Goal: Task Accomplishment & Management: Manage account settings

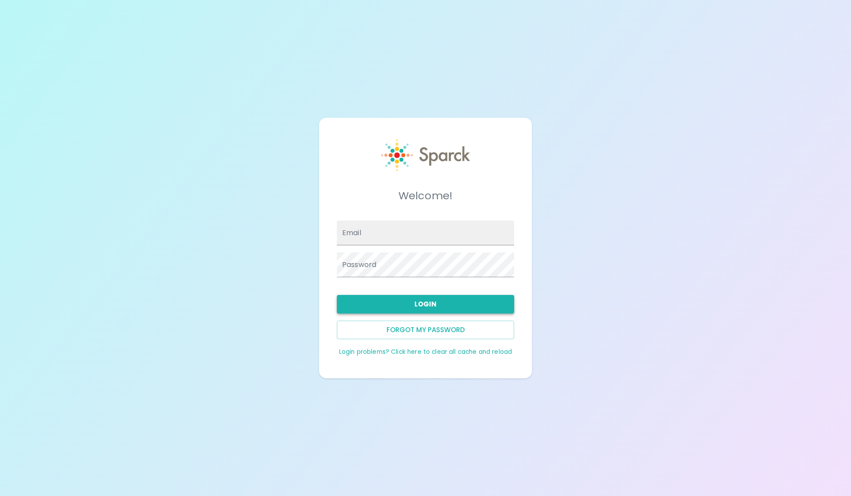
type input "[EMAIL_ADDRESS][DOMAIN_NAME]"
click at [444, 304] on button "Login" at bounding box center [425, 304] width 177 height 19
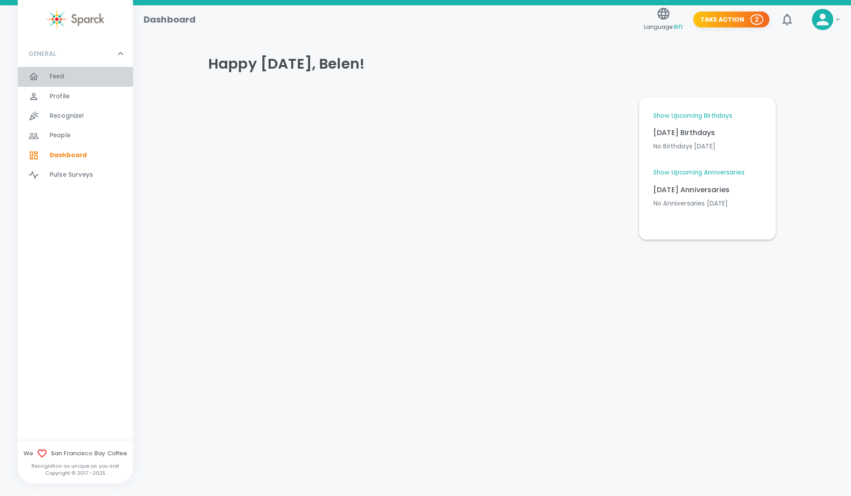
click at [64, 74] on span "Feed" at bounding box center [57, 76] width 15 height 9
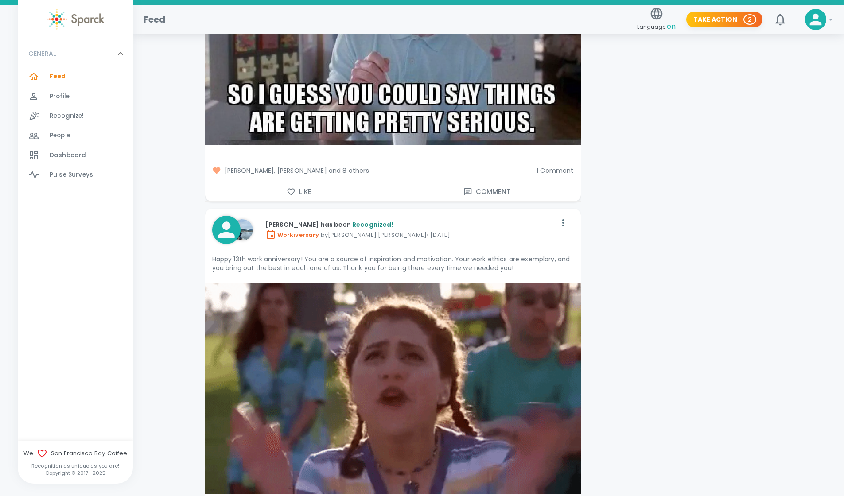
scroll to position [6455, 0]
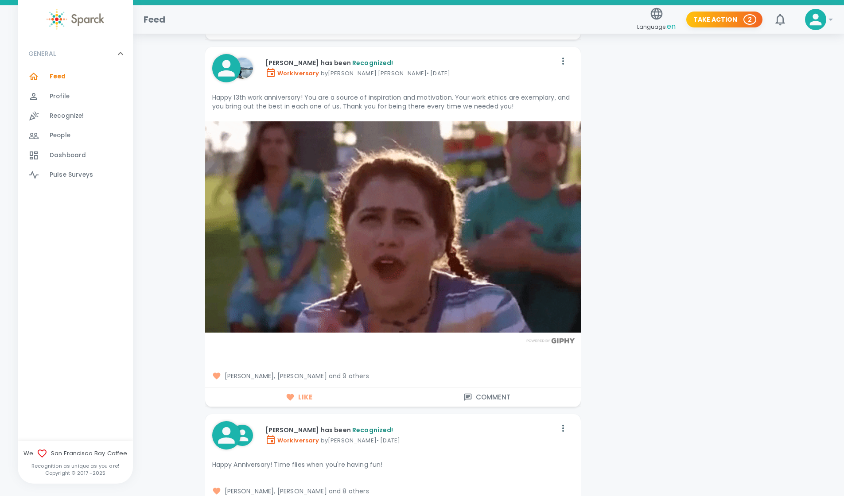
click at [355, 372] on span "[PERSON_NAME], [PERSON_NAME] and 9 others" at bounding box center [392, 376] width 361 height 9
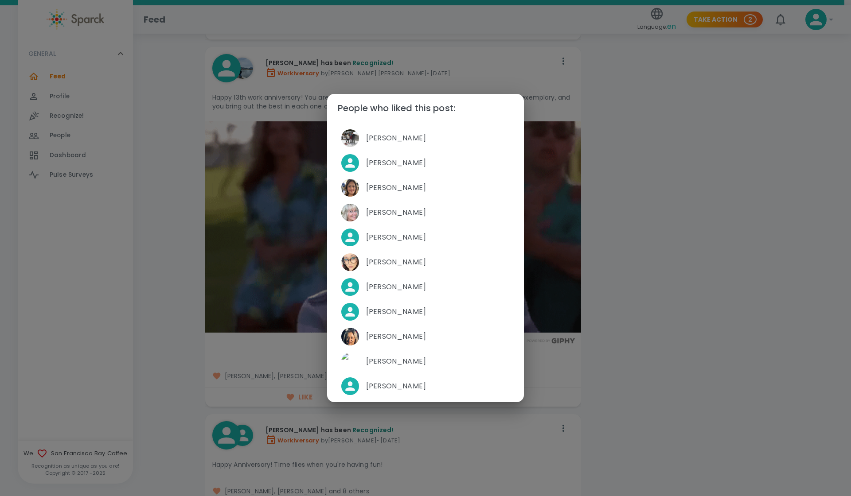
click at [696, 314] on div "People who liked this post: [PERSON_NAME] [PERSON_NAME] [PERSON_NAME] [PERSON_N…" at bounding box center [425, 248] width 851 height 496
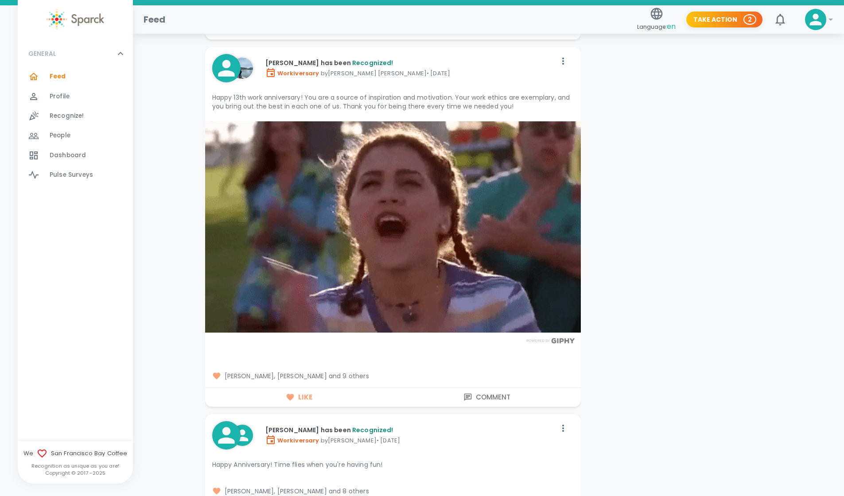
click at [350, 372] on span "[PERSON_NAME], [PERSON_NAME] and 9 others" at bounding box center [392, 376] width 361 height 9
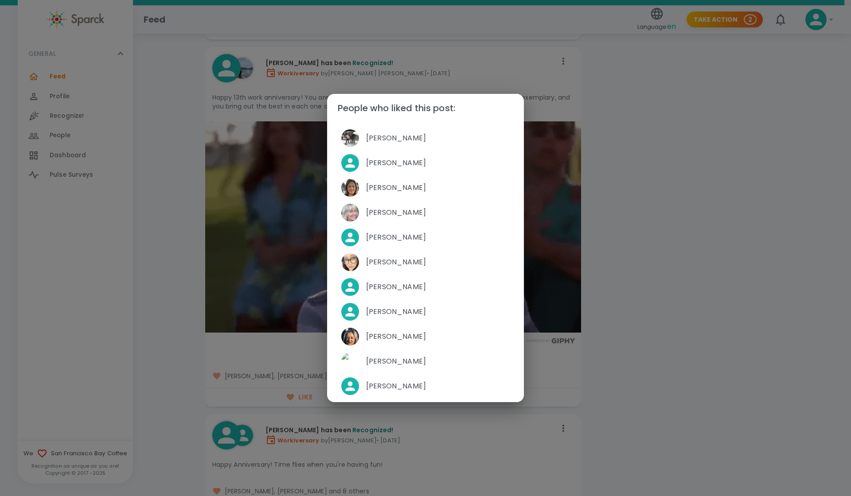
click at [725, 271] on div "People who liked this post: [PERSON_NAME] [PERSON_NAME] [PERSON_NAME] [PERSON_N…" at bounding box center [425, 248] width 851 height 496
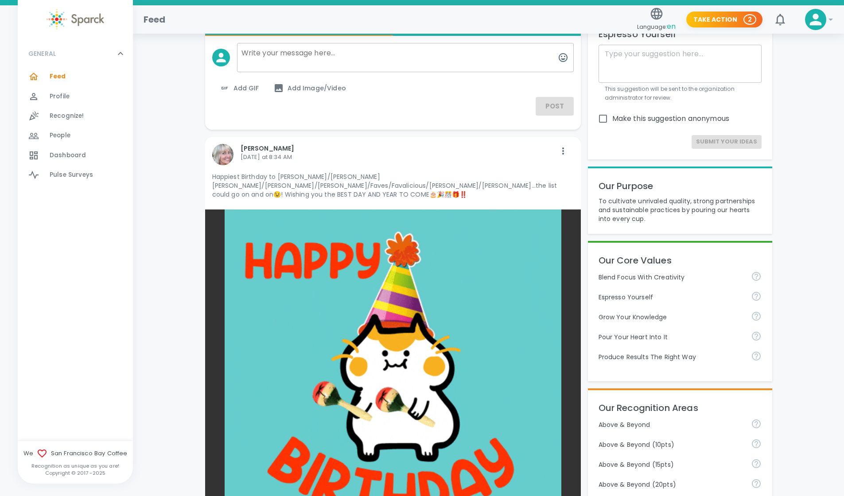
scroll to position [0, 0]
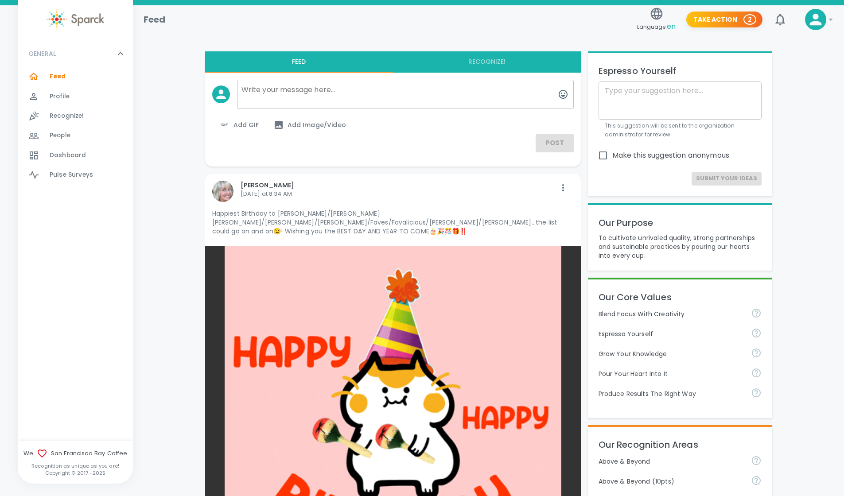
click at [62, 97] on span "Profile" at bounding box center [60, 96] width 20 height 9
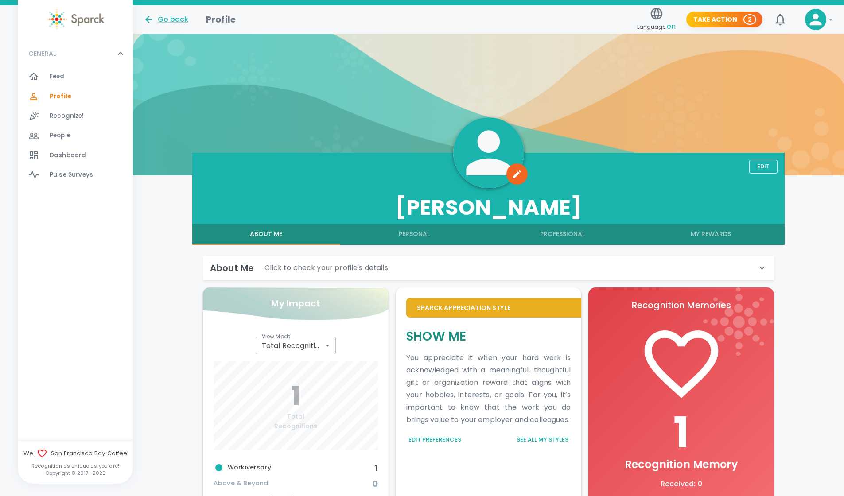
click at [87, 120] on div "Recognize! 0" at bounding box center [91, 116] width 83 height 12
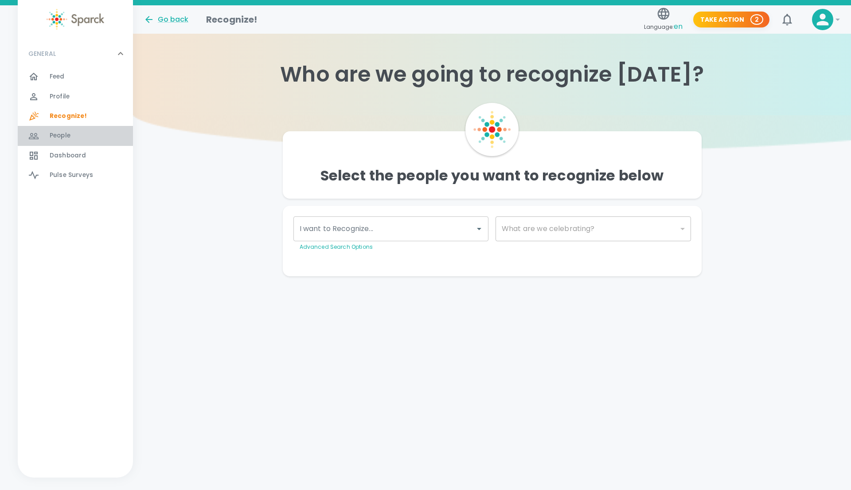
click at [74, 132] on div "People 0" at bounding box center [91, 135] width 83 height 12
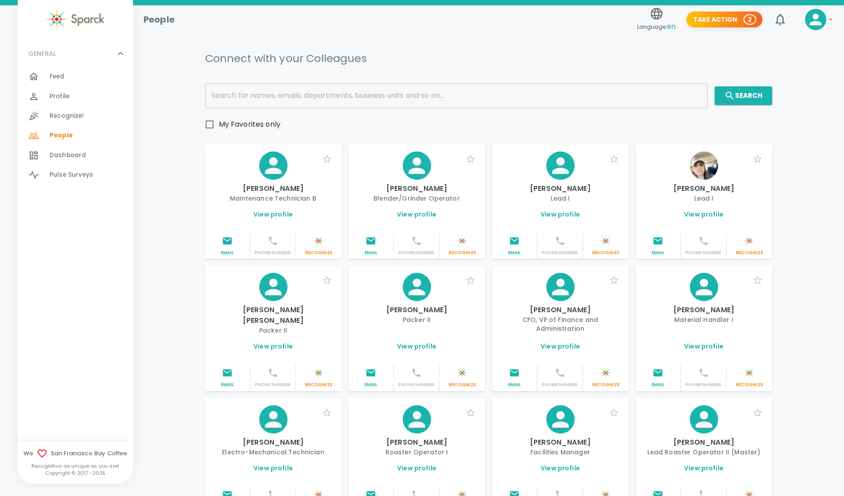
click at [55, 78] on span "Feed" at bounding box center [57, 76] width 15 height 9
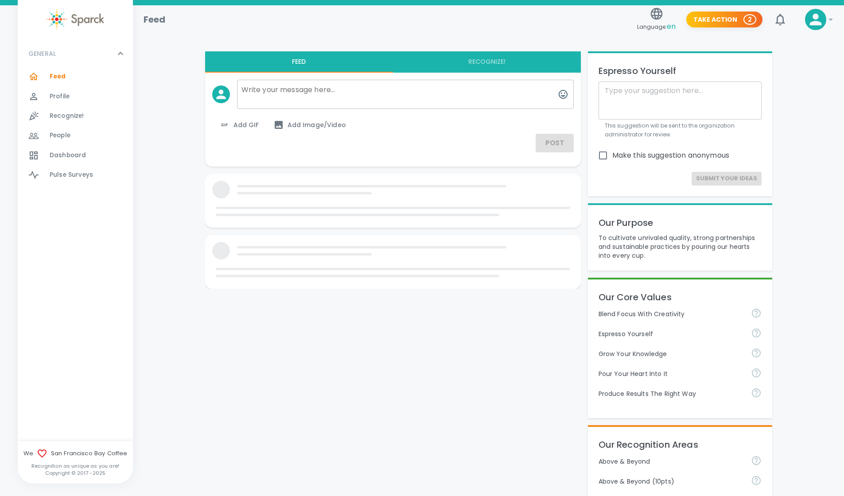
click at [55, 149] on span "Dashboard 0" at bounding box center [68, 155] width 36 height 12
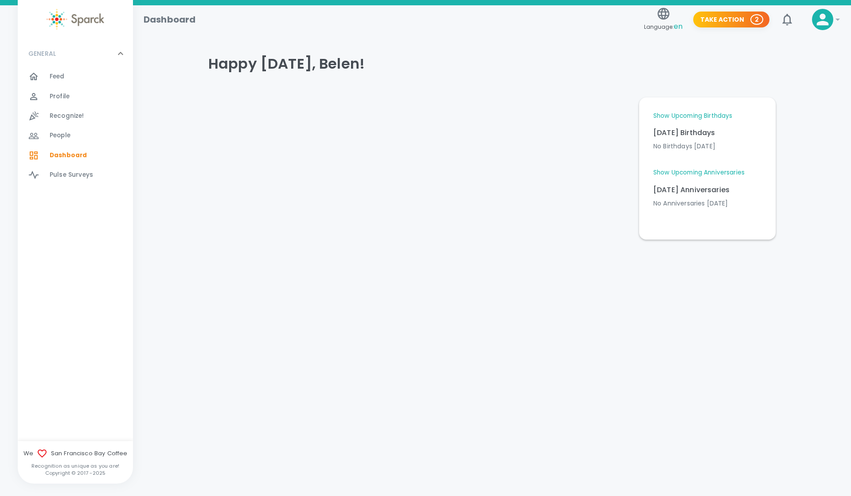
click at [686, 115] on link "Show Upcoming Birthdays" at bounding box center [692, 116] width 79 height 9
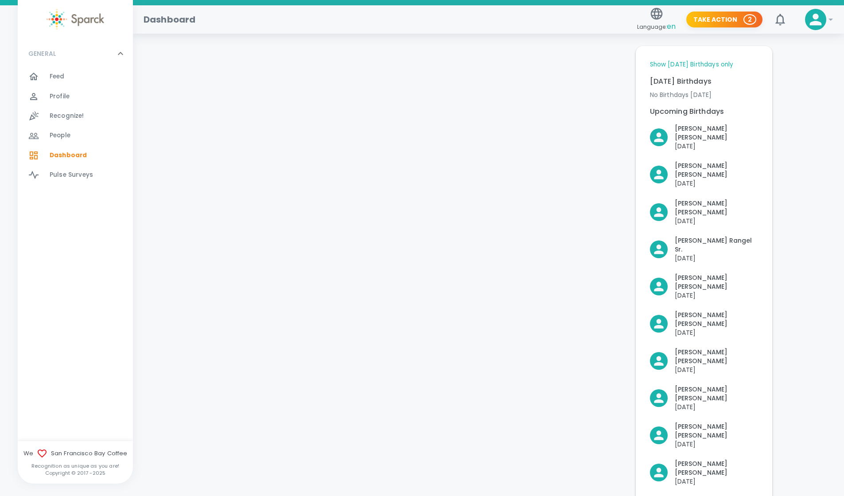
scroll to position [48, 0]
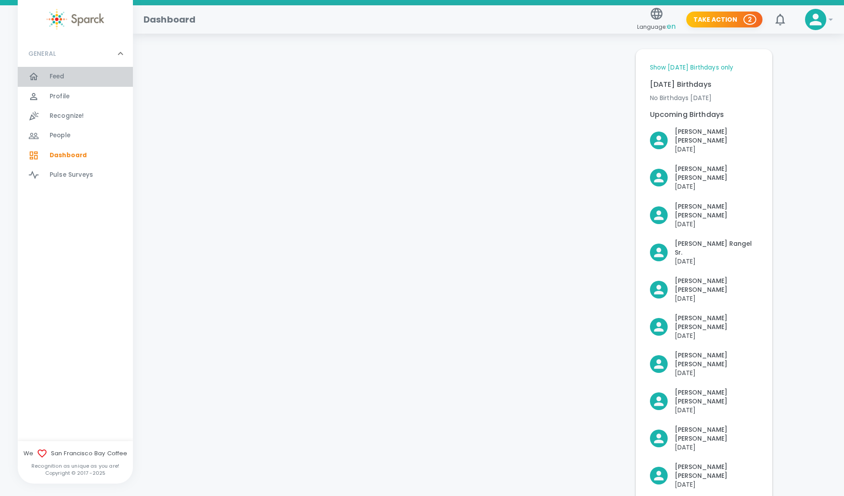
click at [54, 74] on span "Feed" at bounding box center [57, 76] width 15 height 9
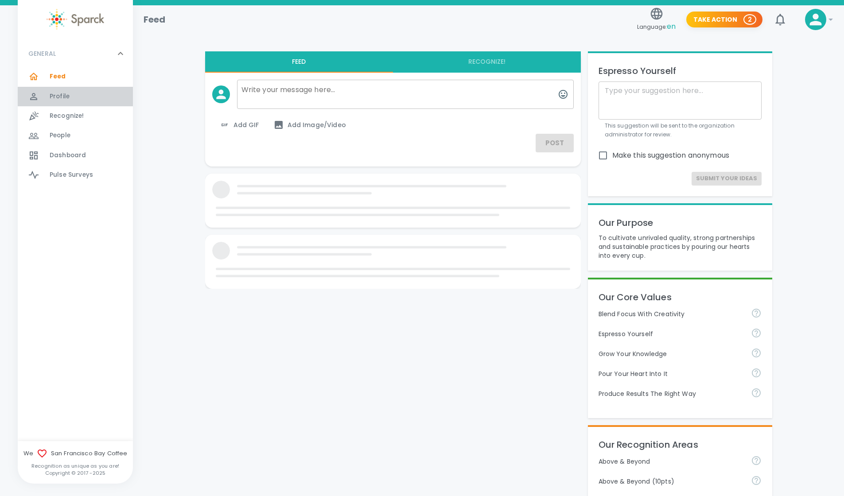
click at [54, 96] on span "Profile" at bounding box center [60, 96] width 20 height 9
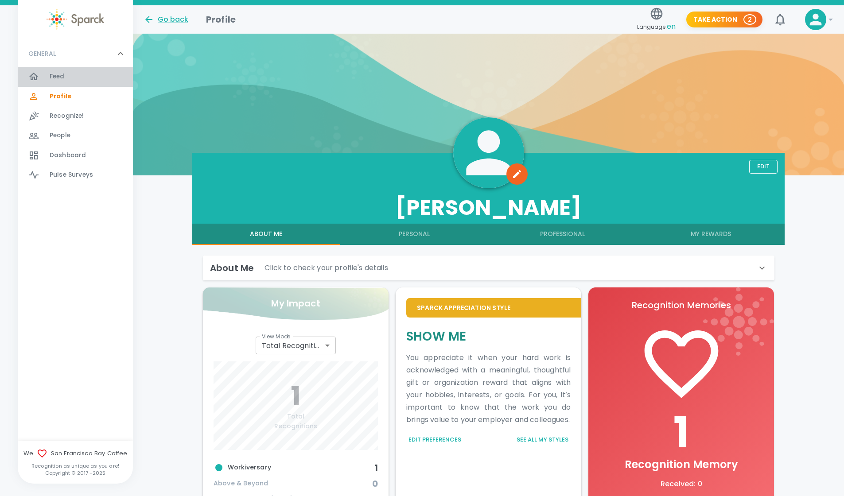
click at [53, 73] on span "Feed" at bounding box center [57, 76] width 15 height 9
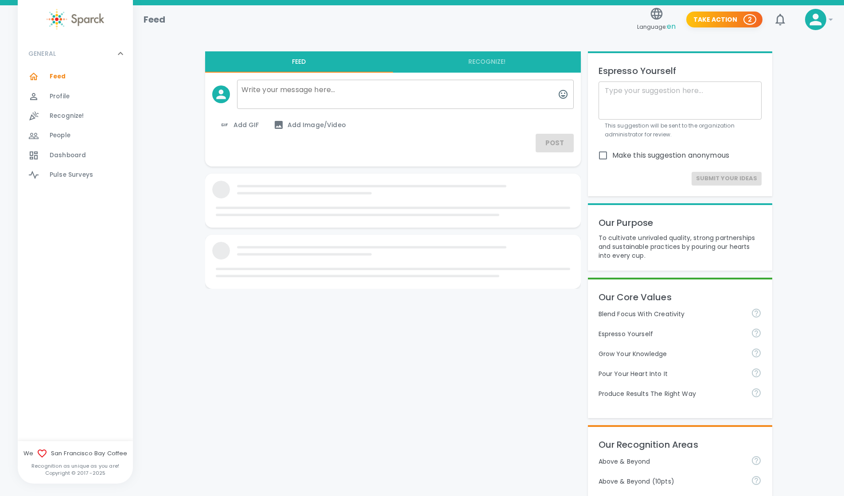
click at [60, 143] on div "People 0" at bounding box center [75, 135] width 115 height 19
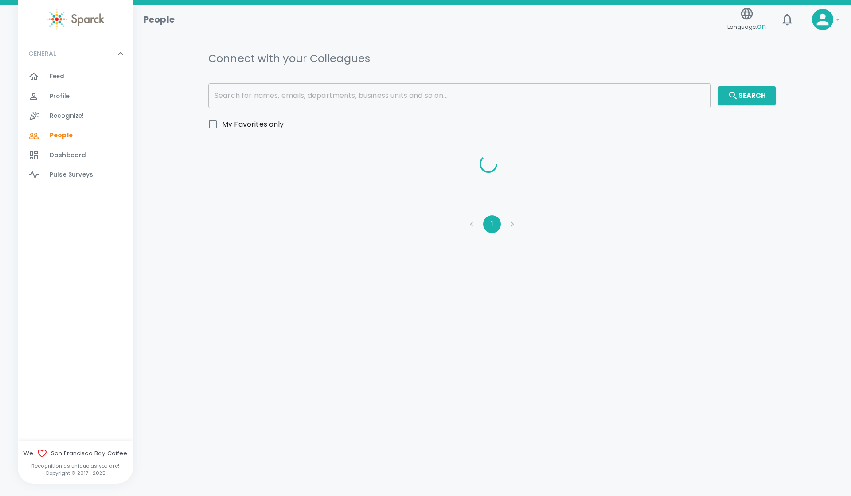
click at [64, 155] on span "Dashboard" at bounding box center [68, 155] width 36 height 9
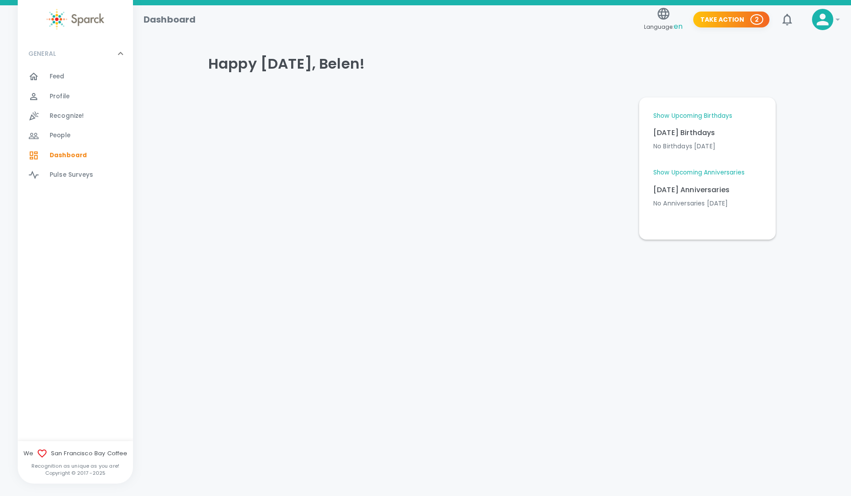
click at [702, 113] on link "Show Upcoming Birthdays" at bounding box center [692, 116] width 79 height 9
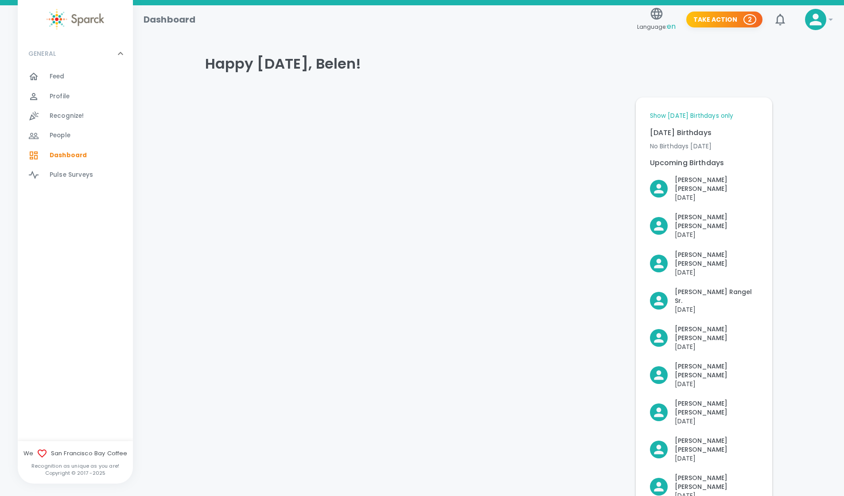
click at [60, 94] on span "Profile" at bounding box center [60, 96] width 20 height 9
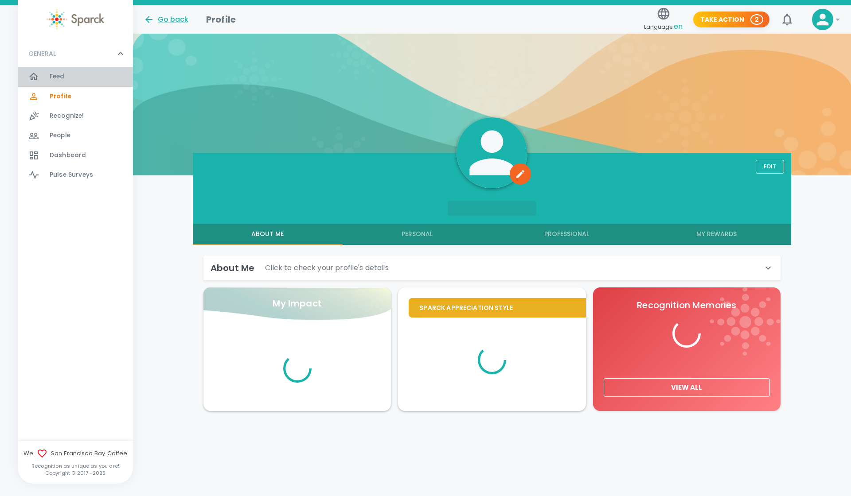
click at [58, 71] on span "Feed 0" at bounding box center [57, 76] width 15 height 12
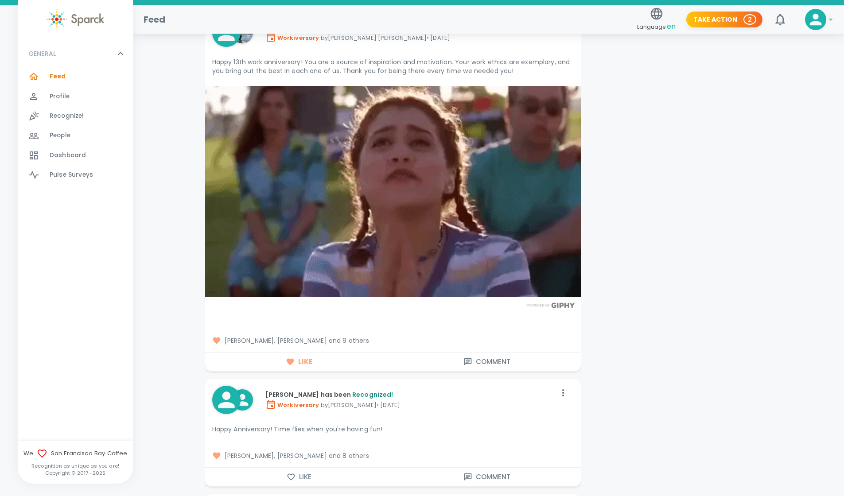
scroll to position [6405, 0]
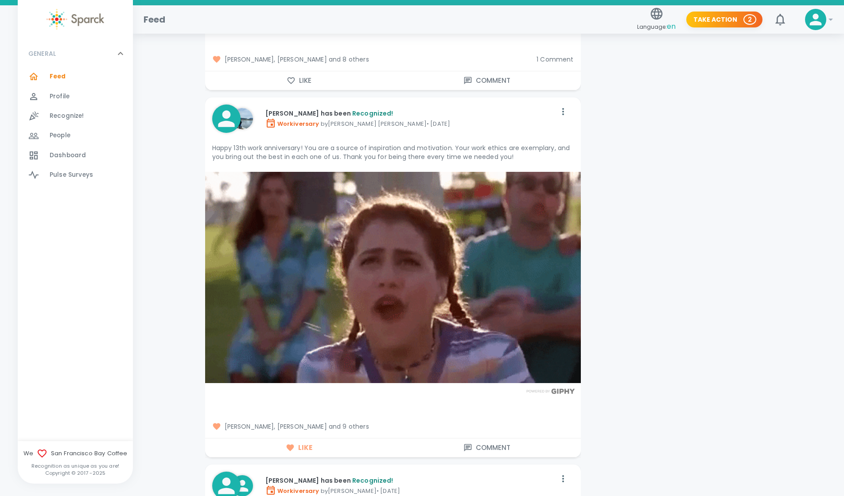
click at [361, 422] on span "[PERSON_NAME], [PERSON_NAME] and 9 others" at bounding box center [392, 426] width 361 height 9
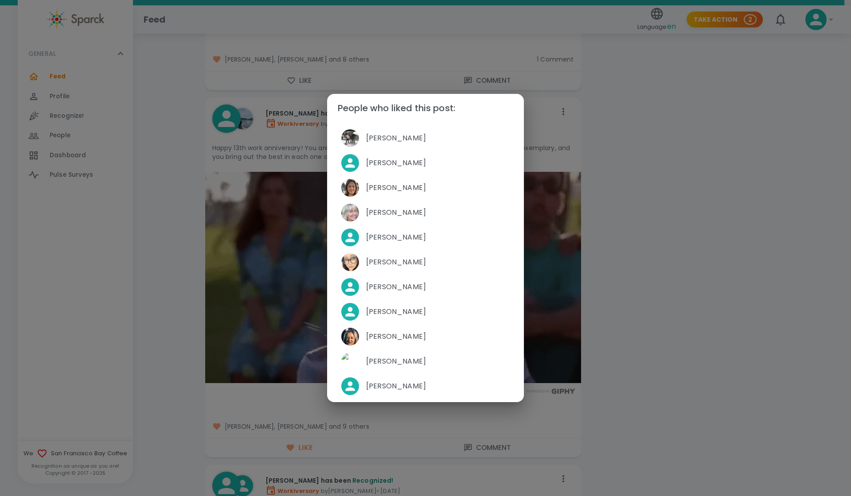
click at [783, 142] on div "People who liked this post: [PERSON_NAME] [PERSON_NAME] [PERSON_NAME] [PERSON_N…" at bounding box center [425, 248] width 851 height 496
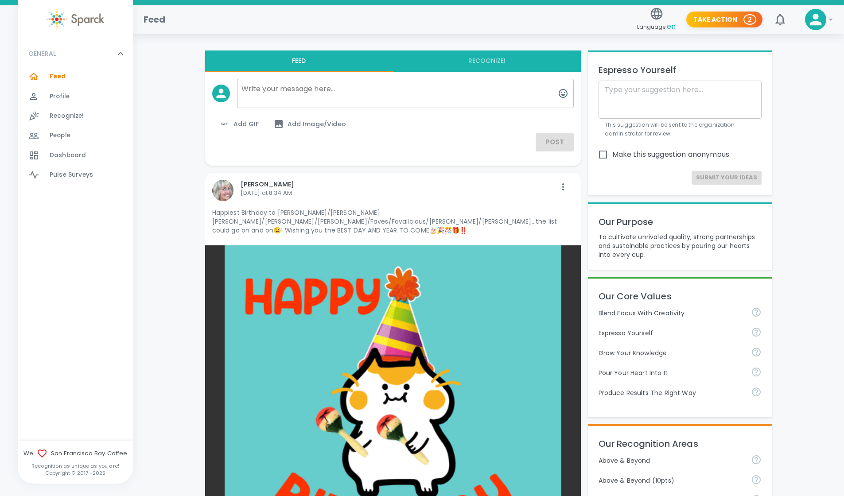
scroll to position [0, 0]
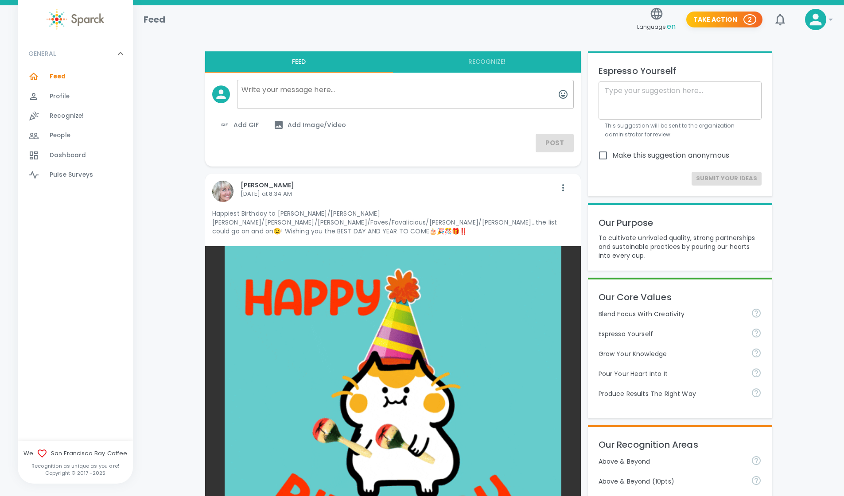
click at [830, 17] on icon at bounding box center [830, 19] width 11 height 11
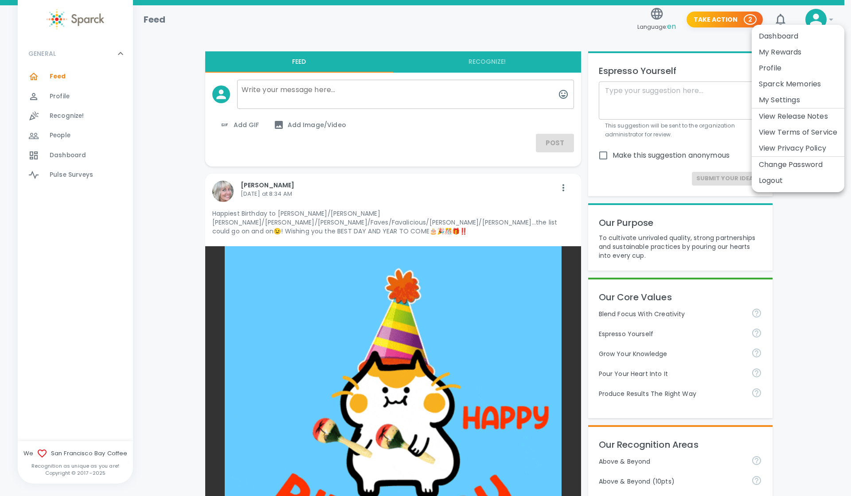
click at [66, 100] on div at bounding box center [425, 248] width 851 height 496
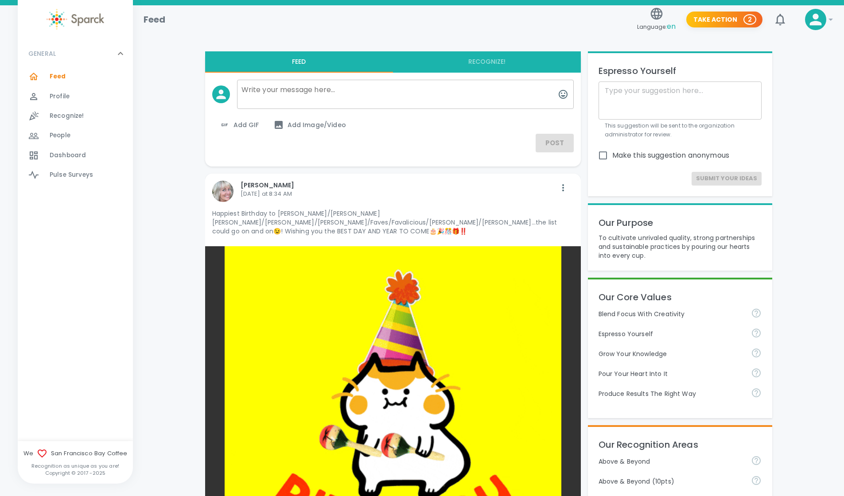
click at [66, 137] on span "People" at bounding box center [60, 135] width 21 height 9
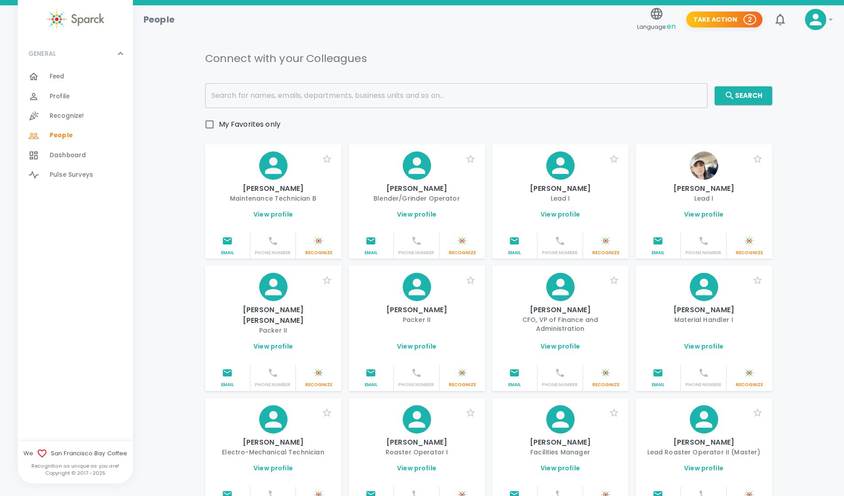
click at [66, 155] on span "Dashboard" at bounding box center [68, 155] width 36 height 9
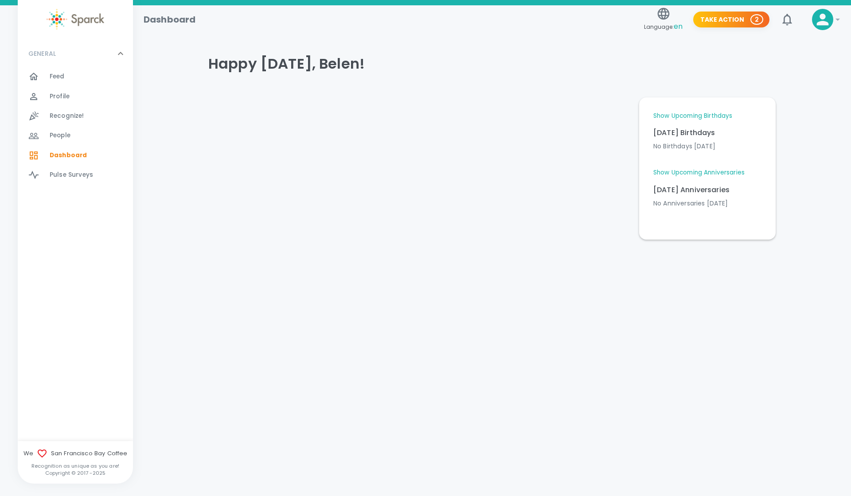
click at [71, 92] on div "Profile 0" at bounding box center [91, 96] width 83 height 12
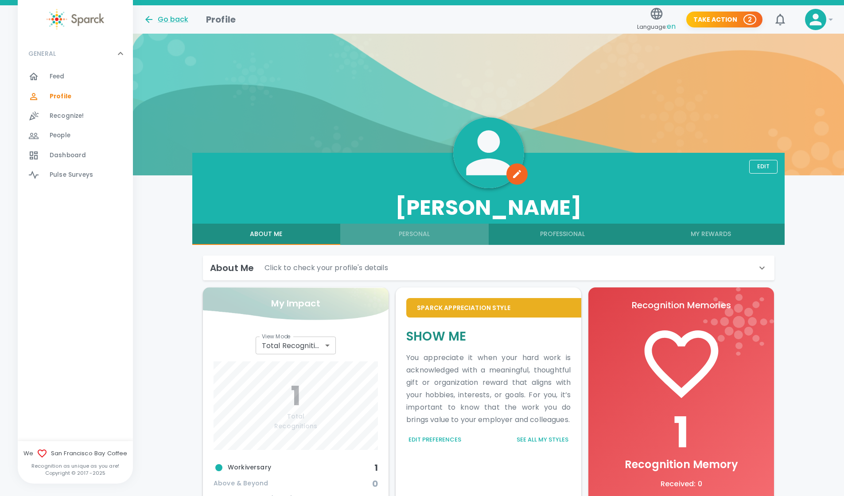
click at [410, 228] on button "Personal" at bounding box center [414, 234] width 148 height 21
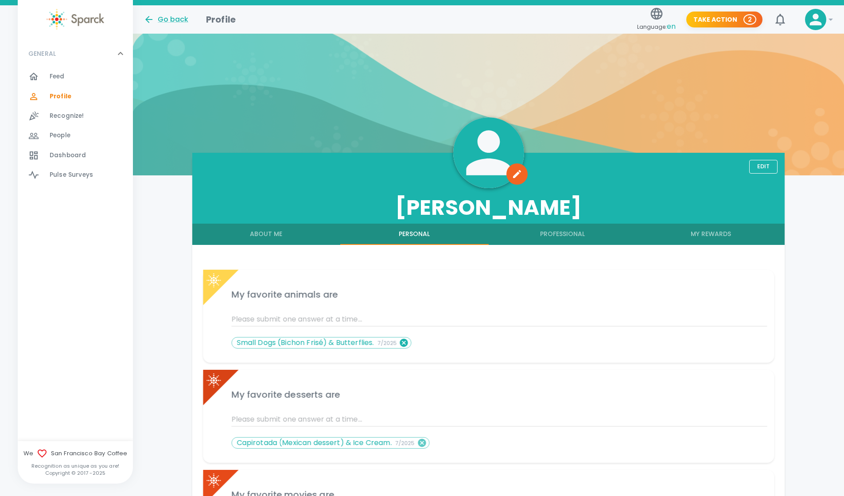
click at [403, 341] on icon at bounding box center [404, 343] width 8 height 8
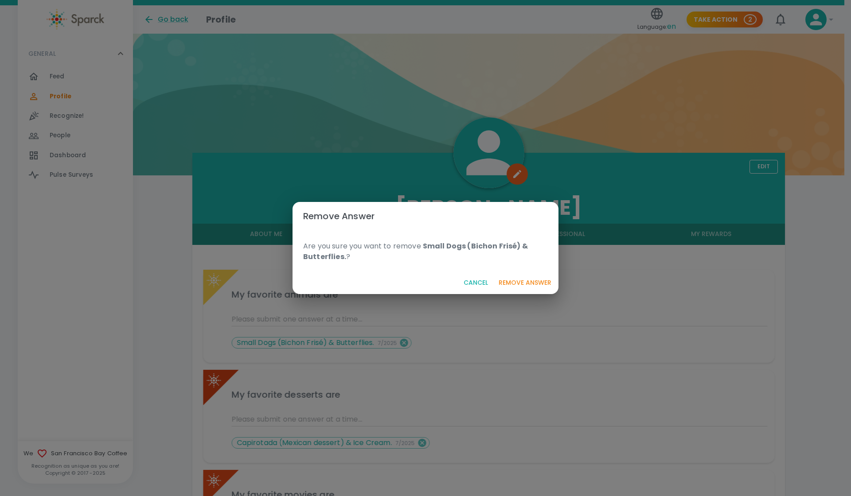
click at [476, 284] on button "Cancel" at bounding box center [475, 283] width 31 height 16
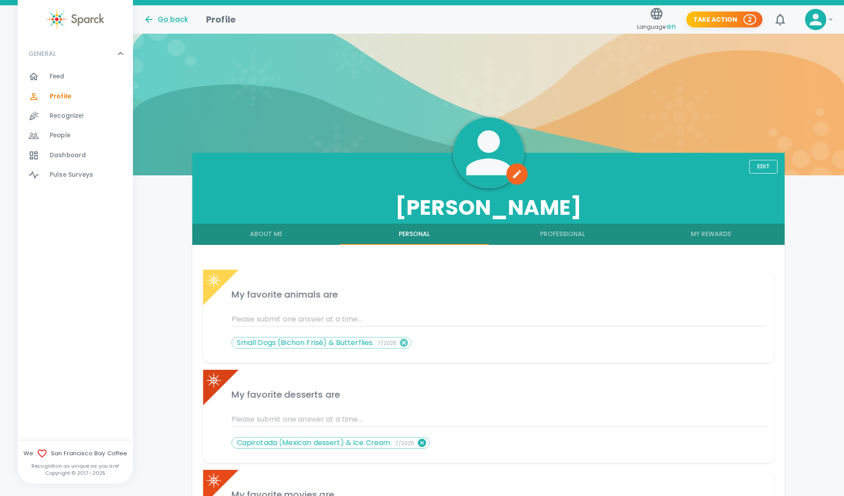
click at [420, 443] on icon at bounding box center [422, 443] width 8 height 8
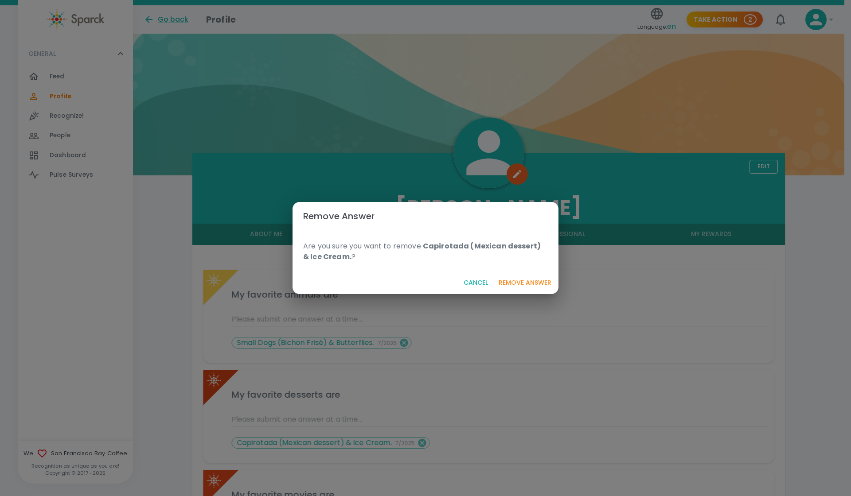
click at [510, 280] on button "Remove Answer" at bounding box center [525, 283] width 60 height 16
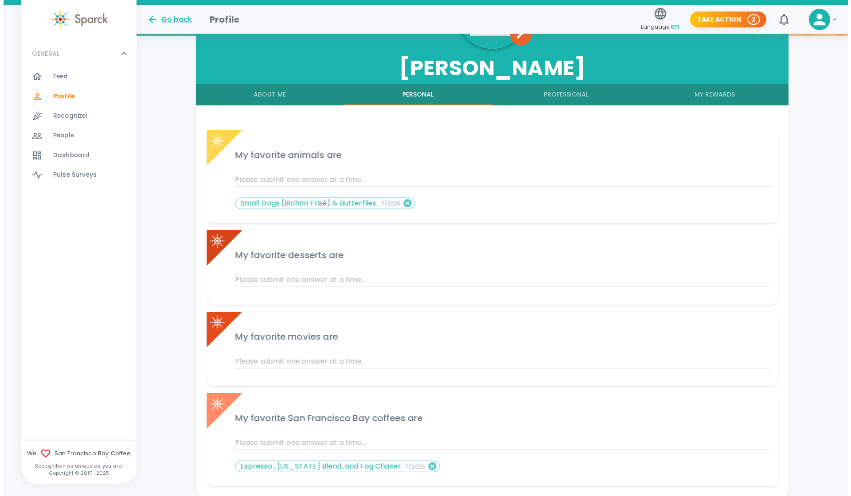
scroll to position [176, 0]
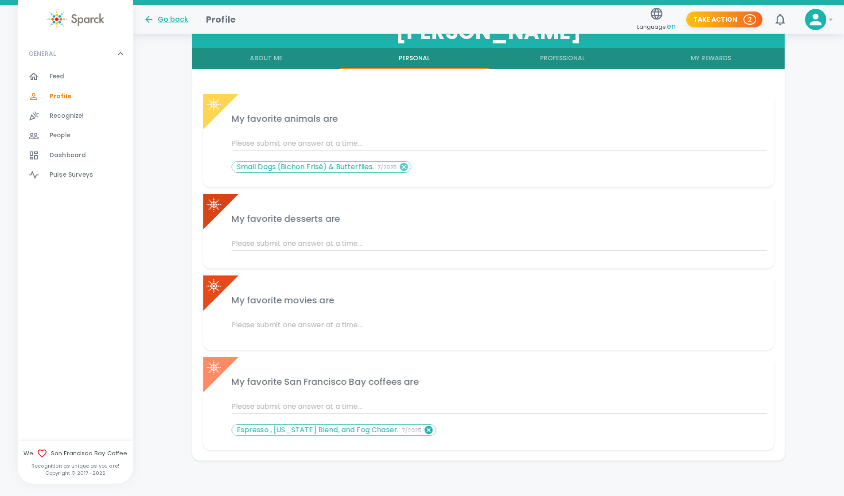
click at [424, 430] on icon at bounding box center [428, 430] width 8 height 8
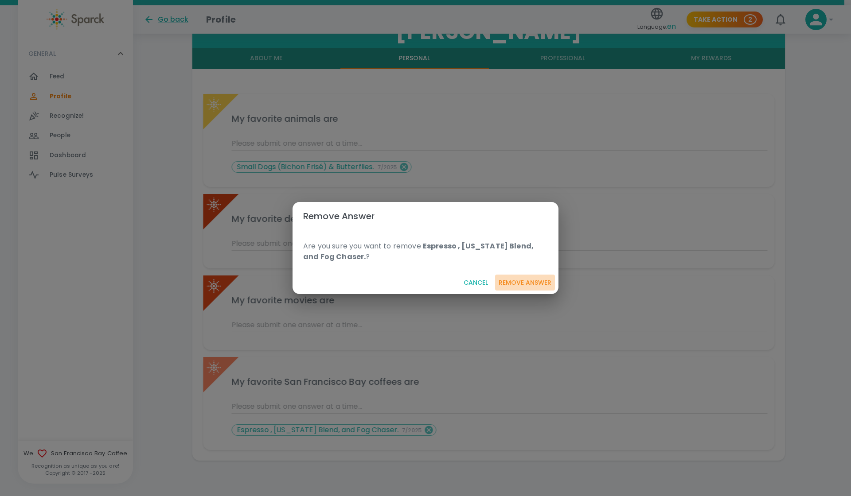
click at [525, 280] on button "Remove Answer" at bounding box center [525, 283] width 60 height 16
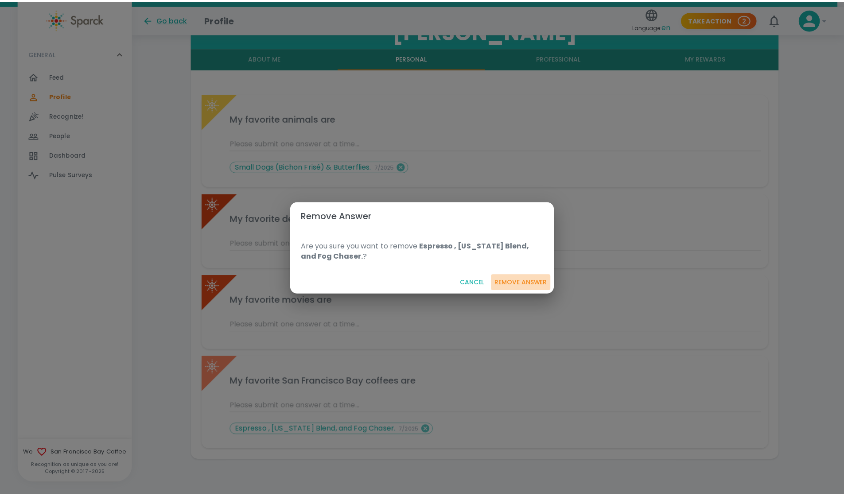
scroll to position [157, 0]
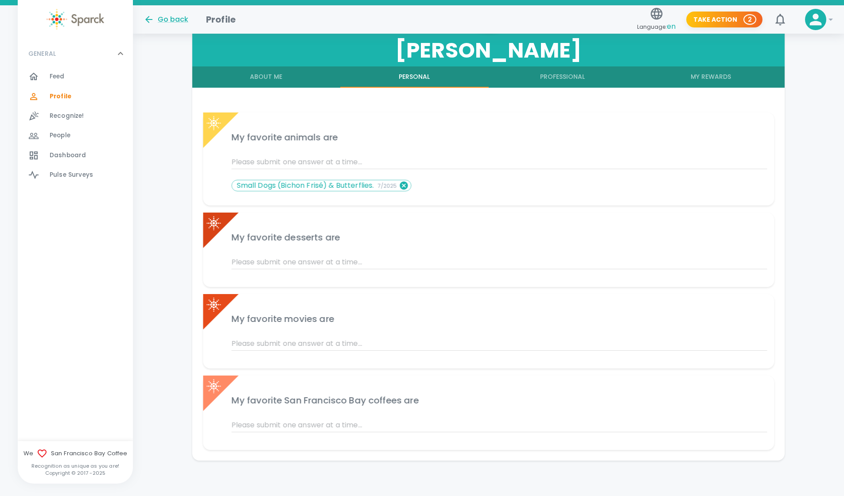
click at [405, 185] on icon at bounding box center [404, 186] width 10 height 10
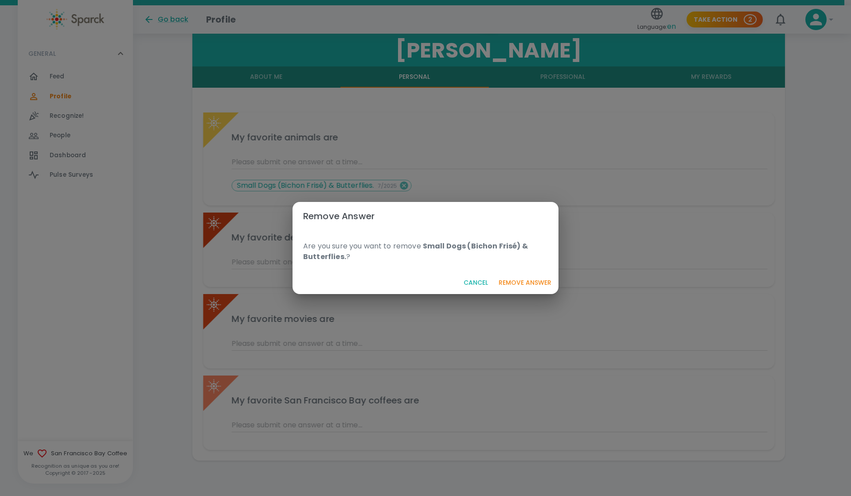
click at [477, 284] on button "Cancel" at bounding box center [475, 283] width 31 height 16
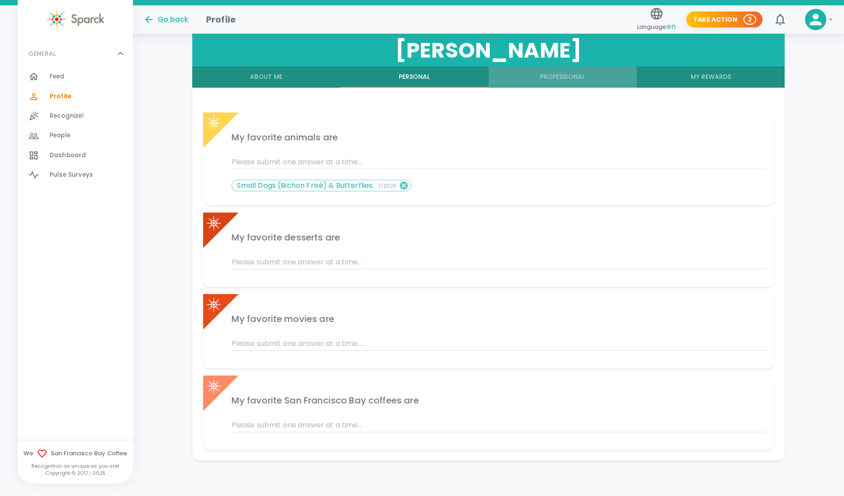
click at [558, 74] on button "Professional" at bounding box center [563, 76] width 148 height 21
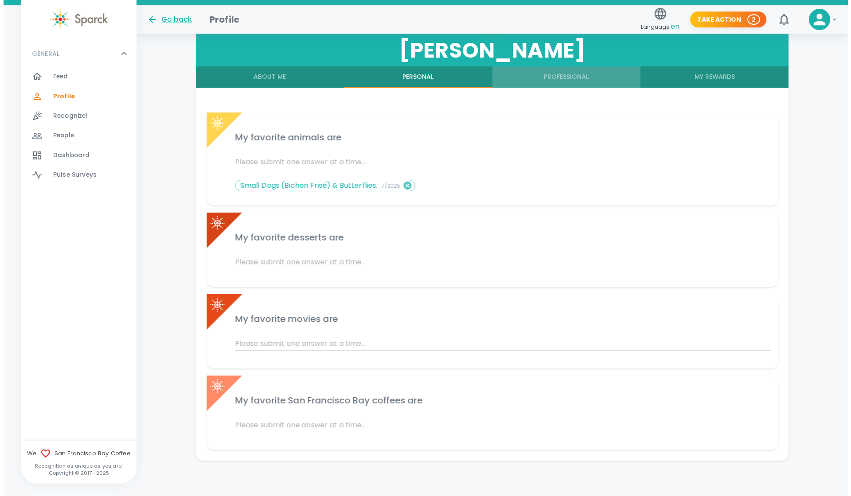
scroll to position [94, 0]
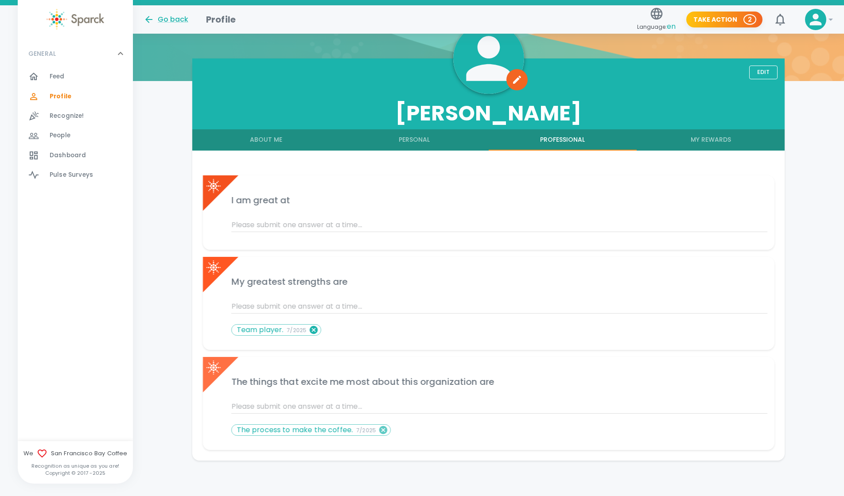
click at [314, 330] on icon at bounding box center [313, 330] width 10 height 10
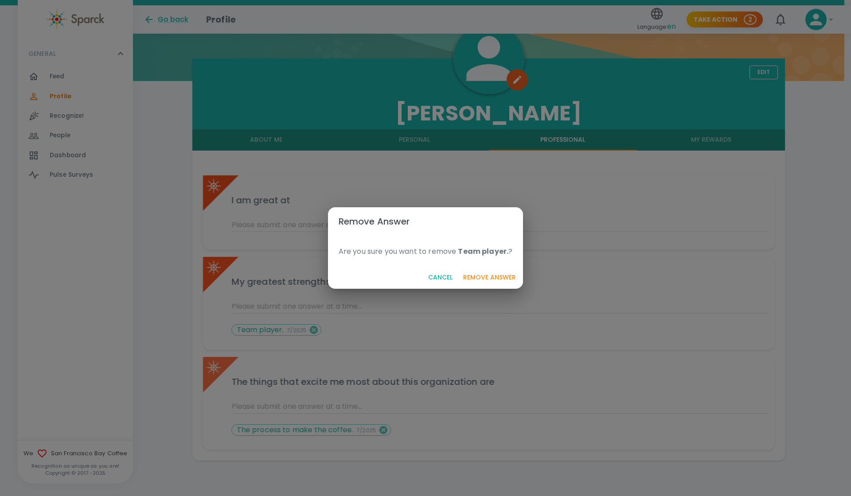
click at [502, 274] on button "Remove Answer" at bounding box center [489, 277] width 60 height 16
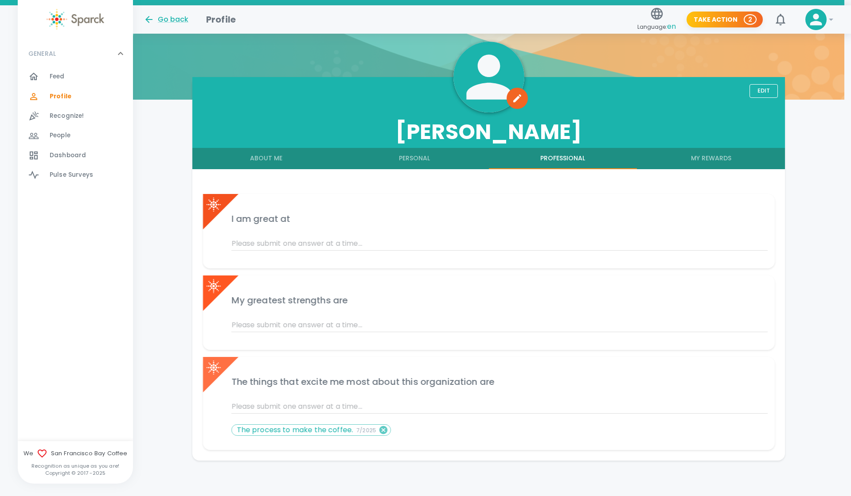
scroll to position [76, 0]
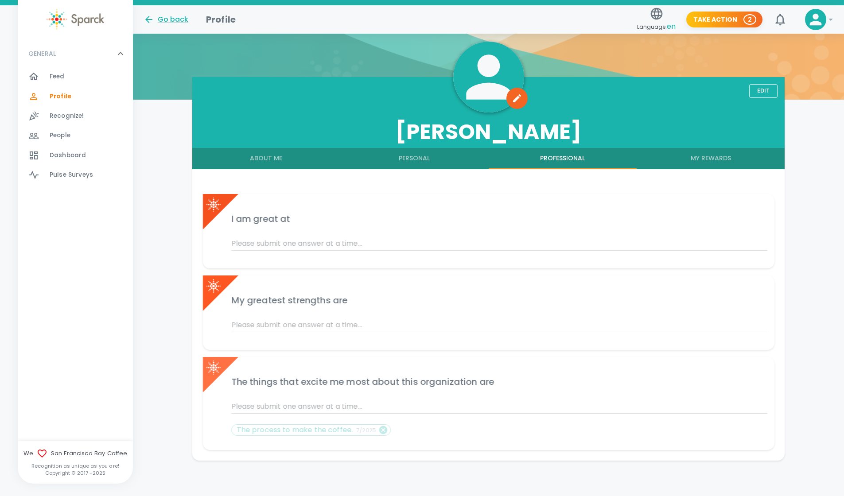
click at [381, 430] on div "The process to make the coffee. 7/2025" at bounding box center [494, 428] width 547 height 29
click at [373, 430] on p "The process to make the coffee. 7/2025" at bounding box center [307, 430] width 140 height 11
click at [379, 429] on icon at bounding box center [383, 430] width 10 height 10
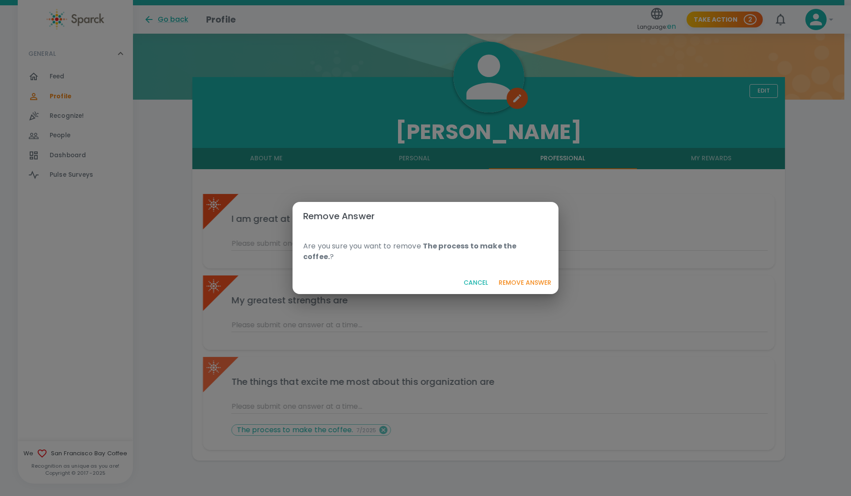
click at [522, 276] on button "Remove Answer" at bounding box center [525, 283] width 60 height 16
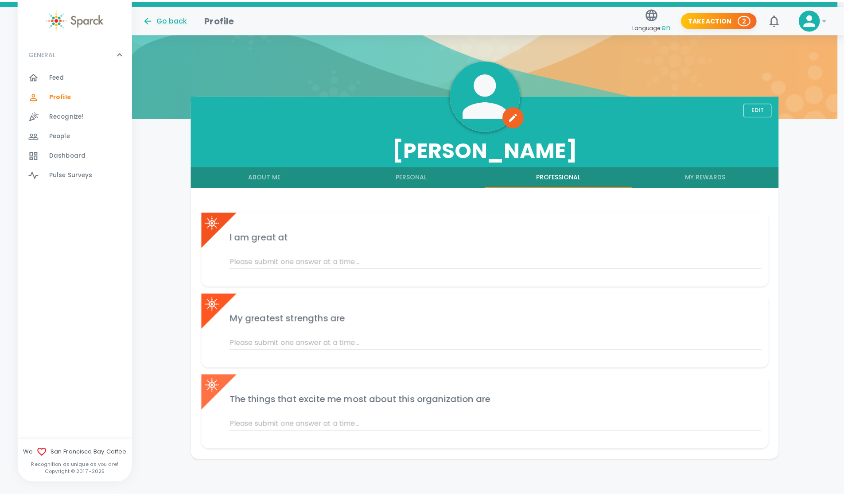
scroll to position [57, 0]
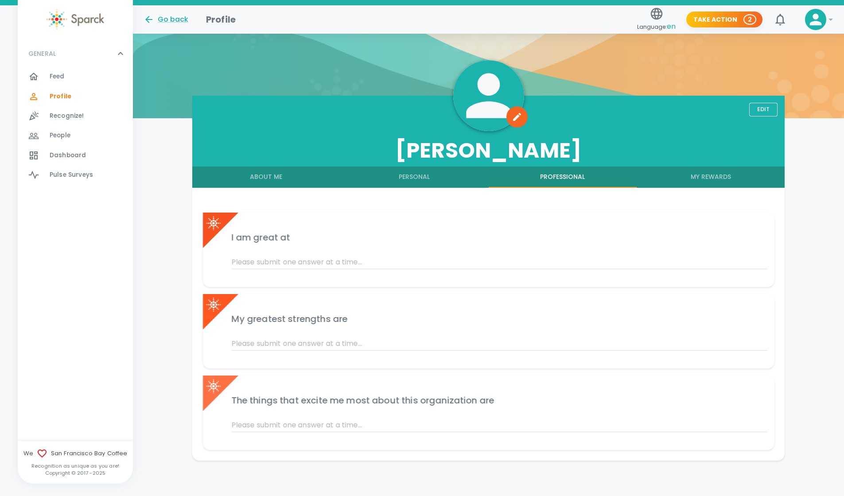
click at [720, 174] on button "My Rewards" at bounding box center [711, 177] width 148 height 21
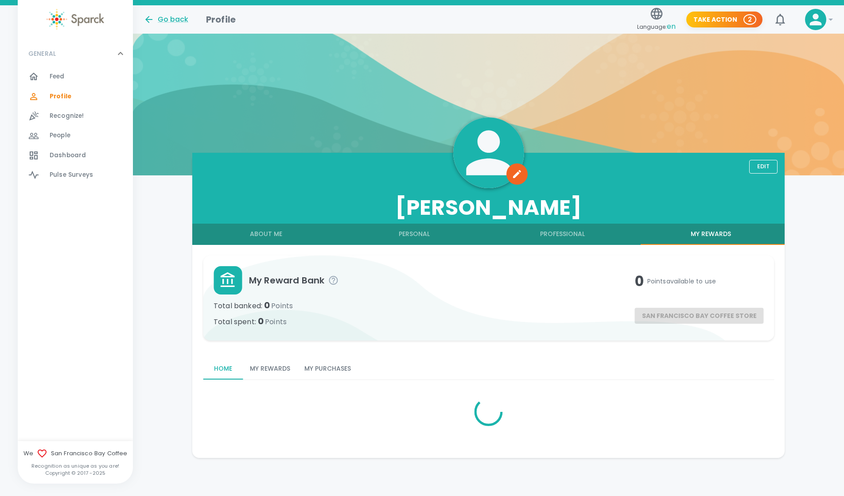
scroll to position [0, 0]
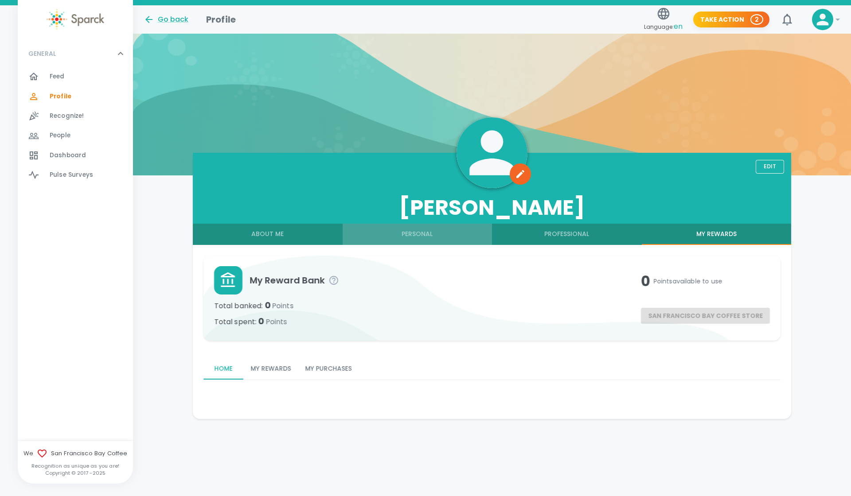
click at [418, 238] on button "Personal" at bounding box center [417, 234] width 150 height 21
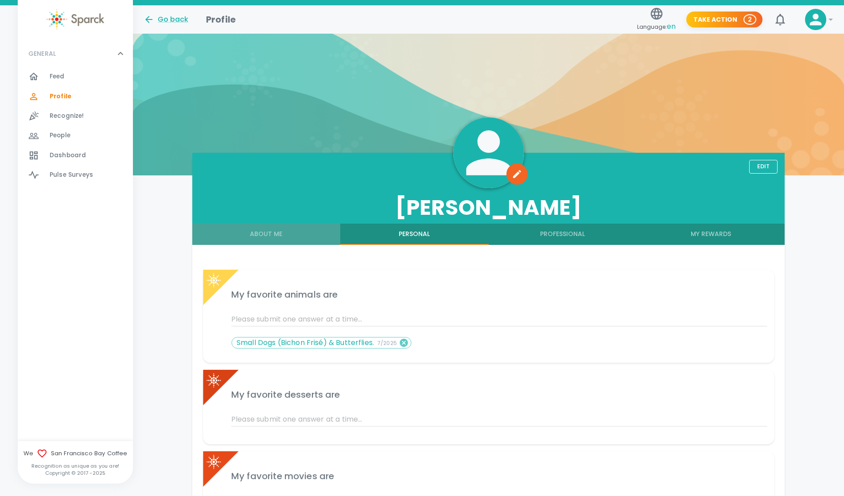
click at [253, 241] on button "About Me" at bounding box center [266, 234] width 148 height 21
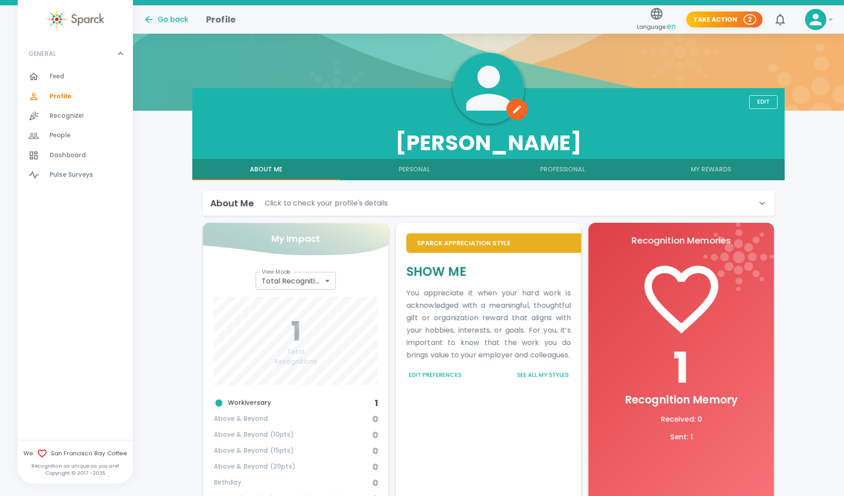
scroll to position [89, 0]
